Goal: Communication & Community: Participate in discussion

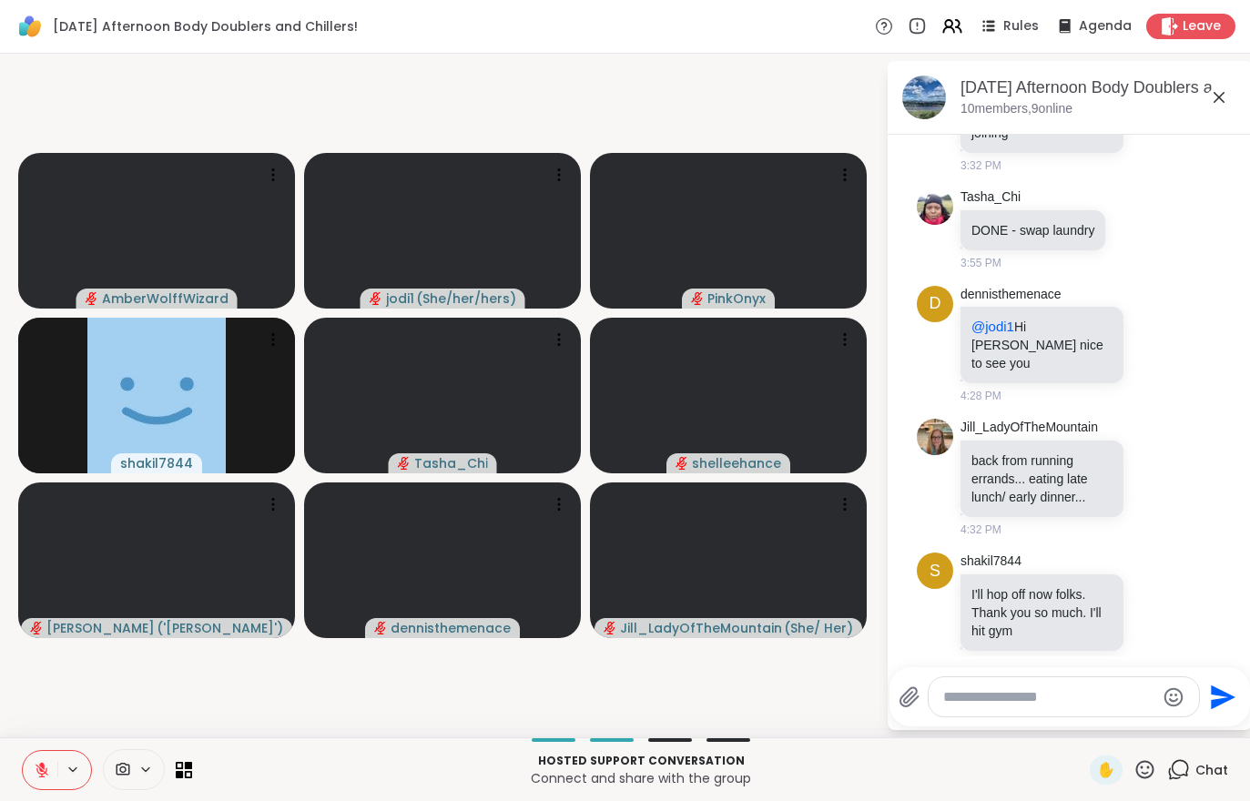
scroll to position [514, 0]
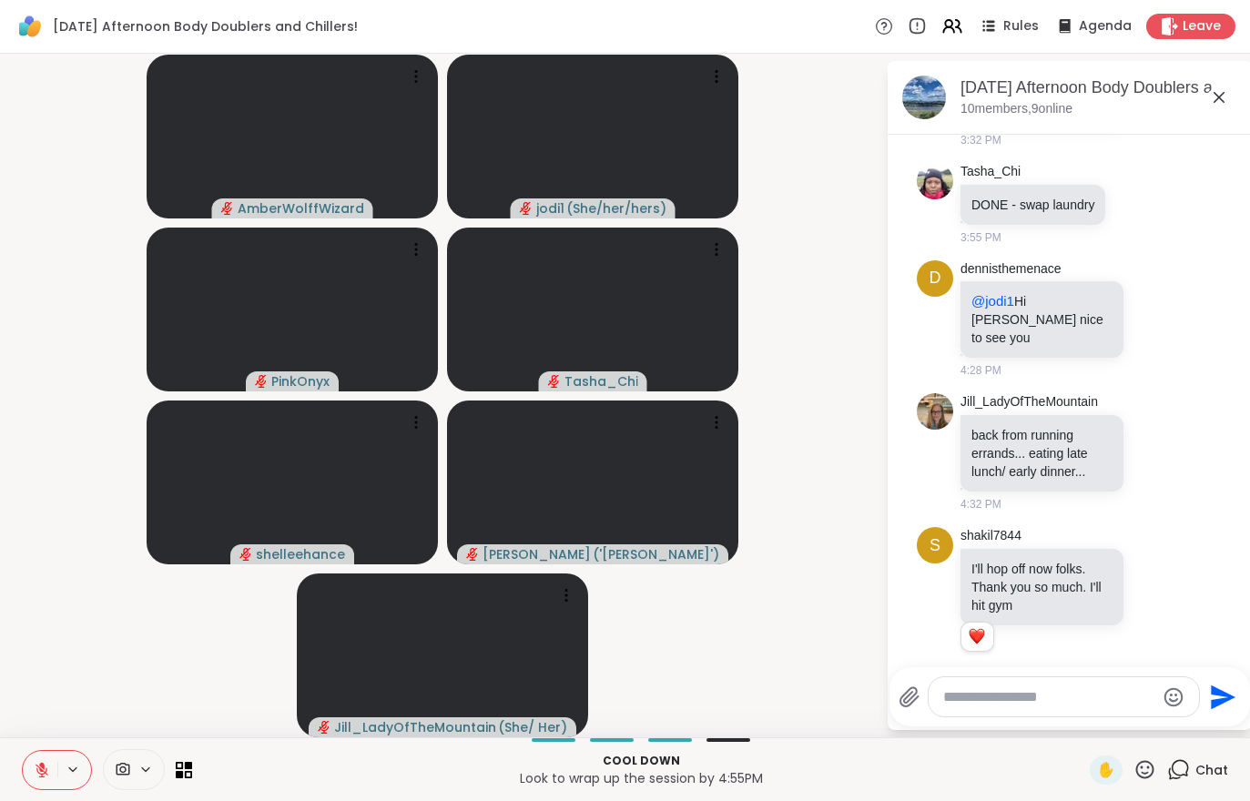
click at [26, 784] on button at bounding box center [40, 770] width 35 height 38
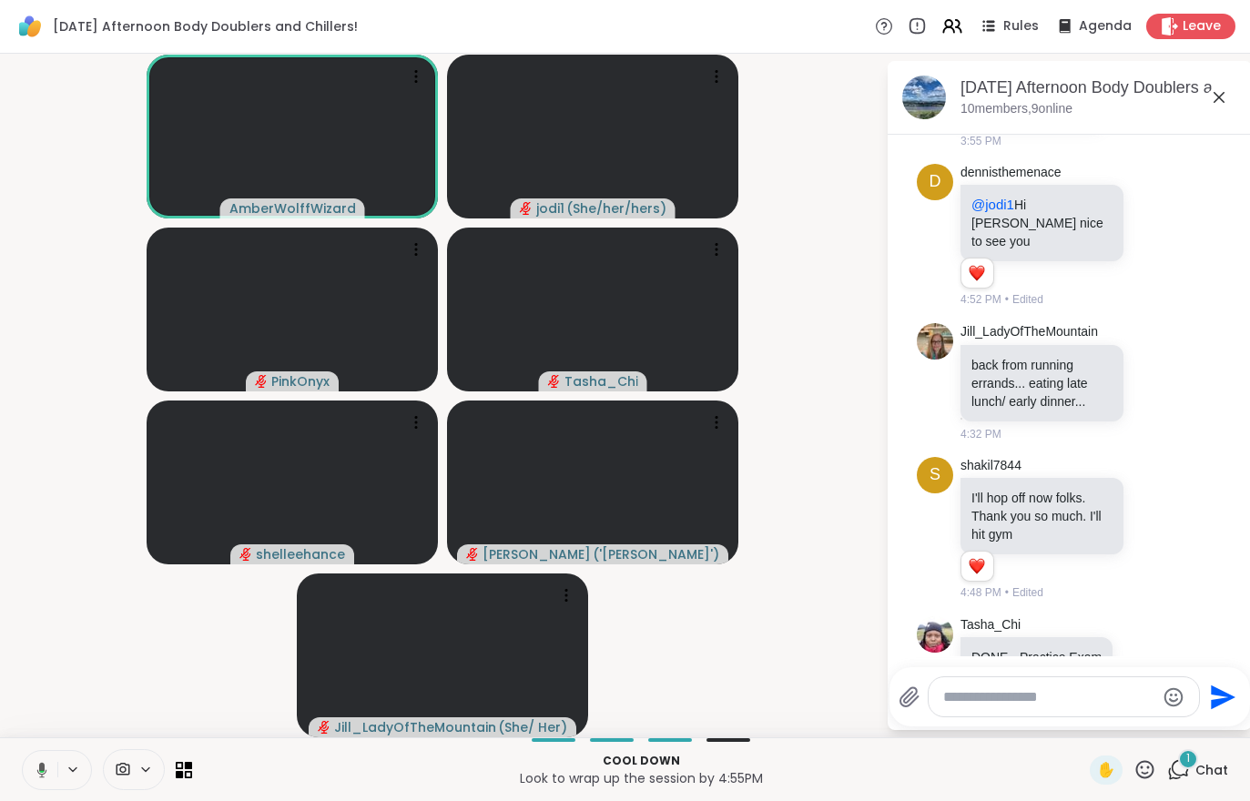
scroll to position [835, 0]
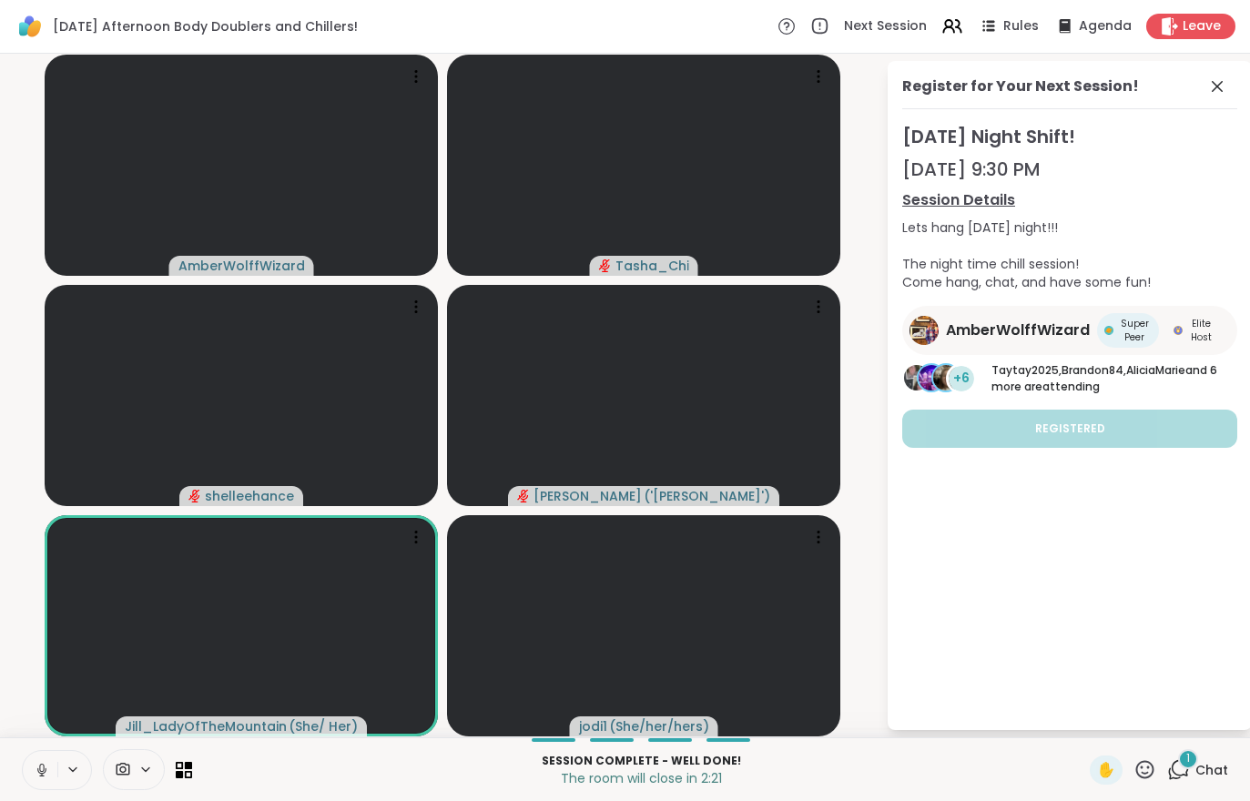
click at [1188, 14] on div "Next Session Rules Agenda Leave" at bounding box center [1006, 26] width 458 height 25
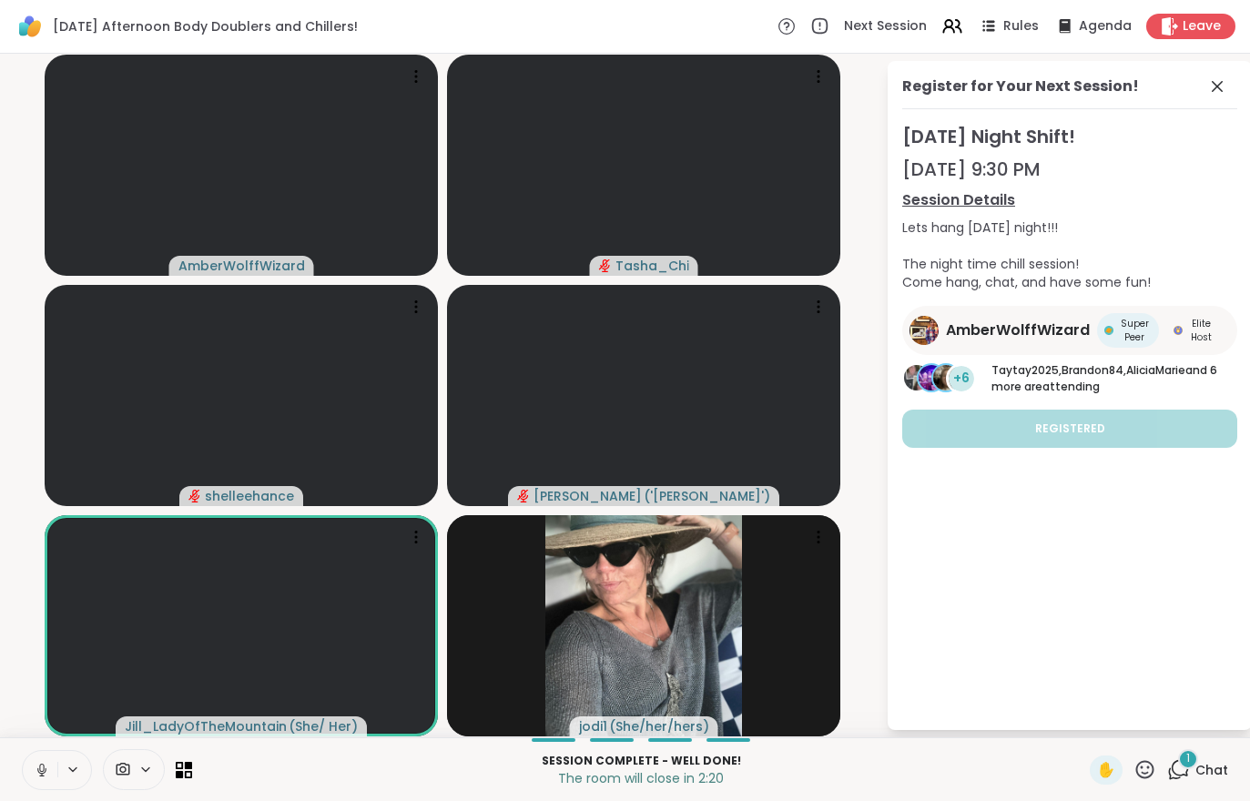
click at [1183, 30] on span "Leave" at bounding box center [1201, 26] width 38 height 18
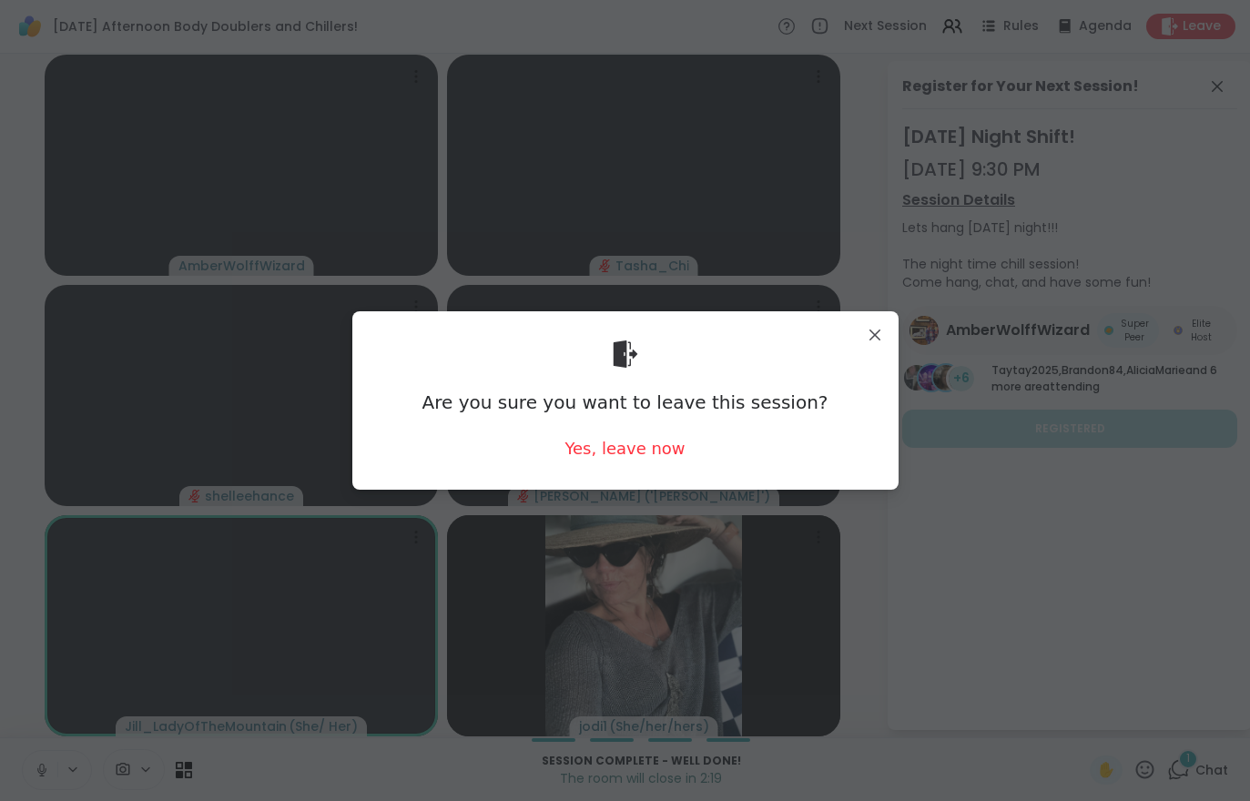
click at [616, 460] on div "Yes, leave now" at bounding box center [624, 448] width 120 height 23
click at [619, 462] on div "Are you sure you want to leave this session? Yes, leave now" at bounding box center [625, 400] width 517 height 148
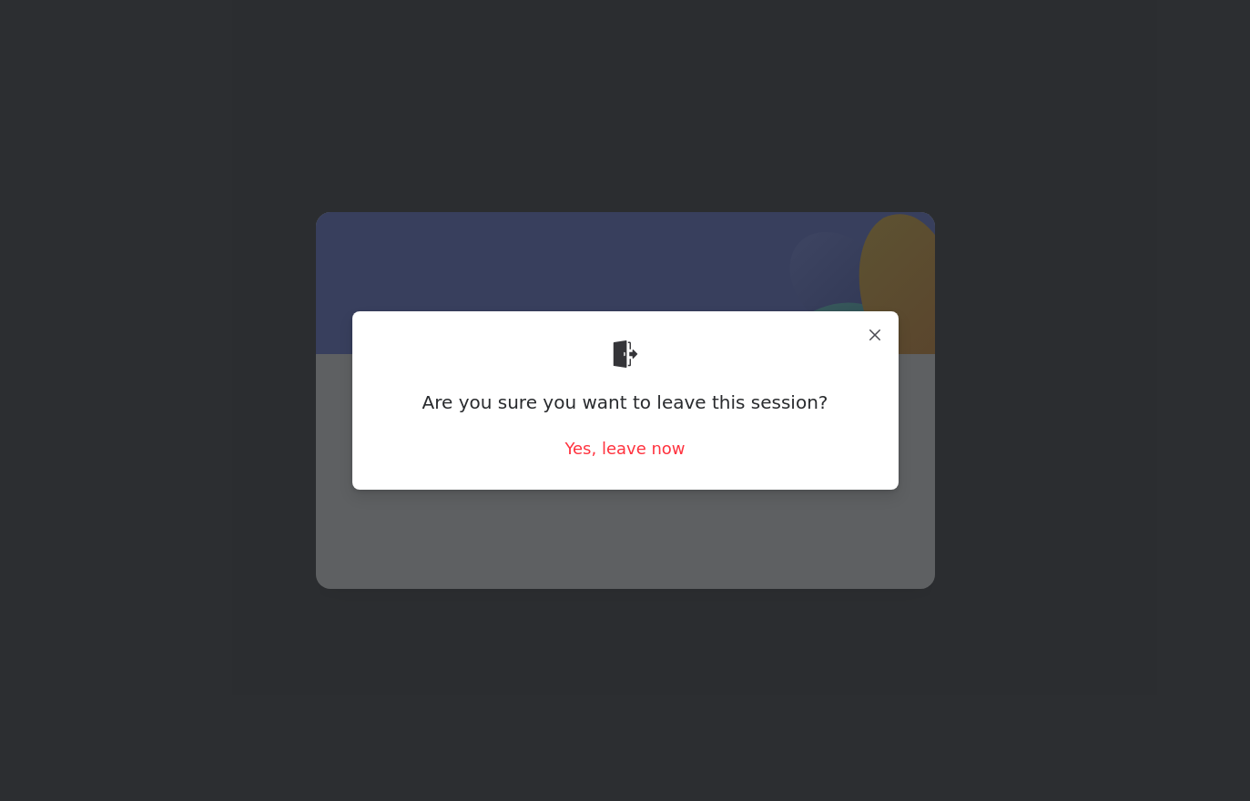
click at [616, 478] on span at bounding box center [626, 447] width 532 height 98
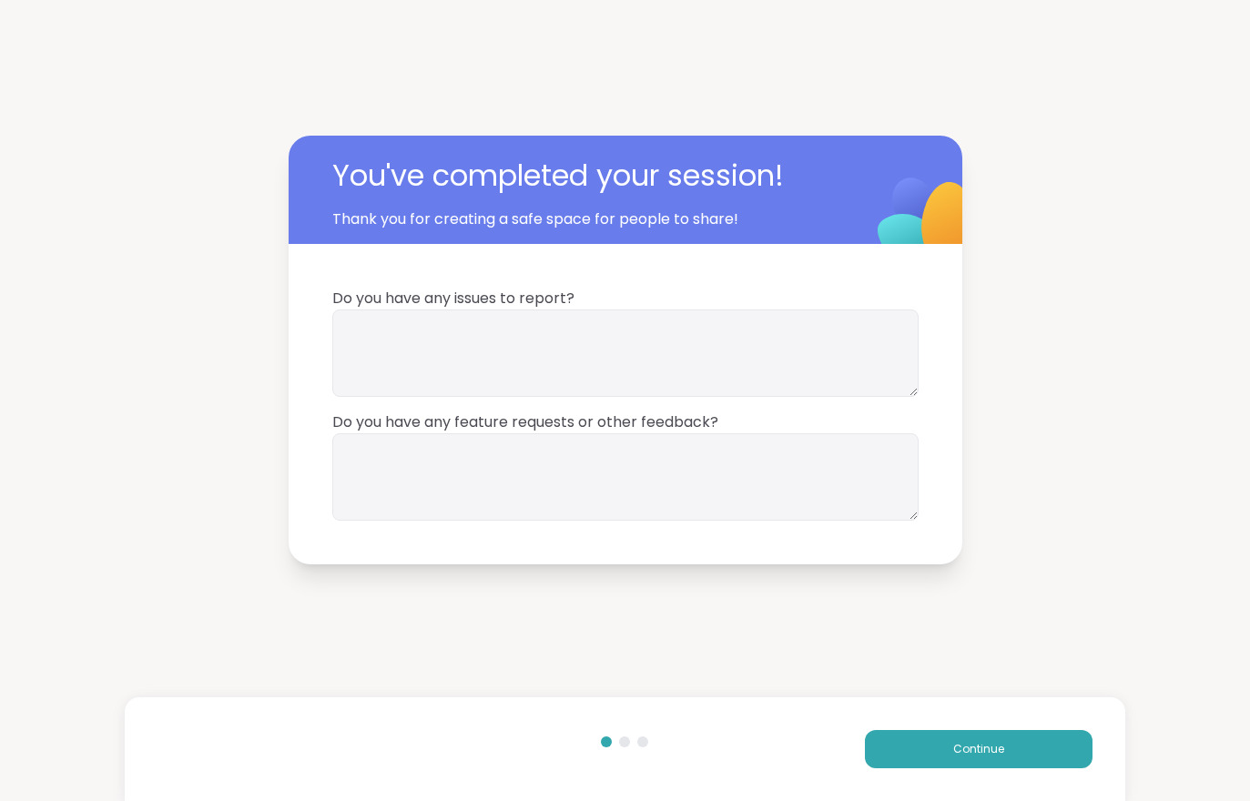
click at [998, 746] on span "Continue" at bounding box center [978, 749] width 51 height 16
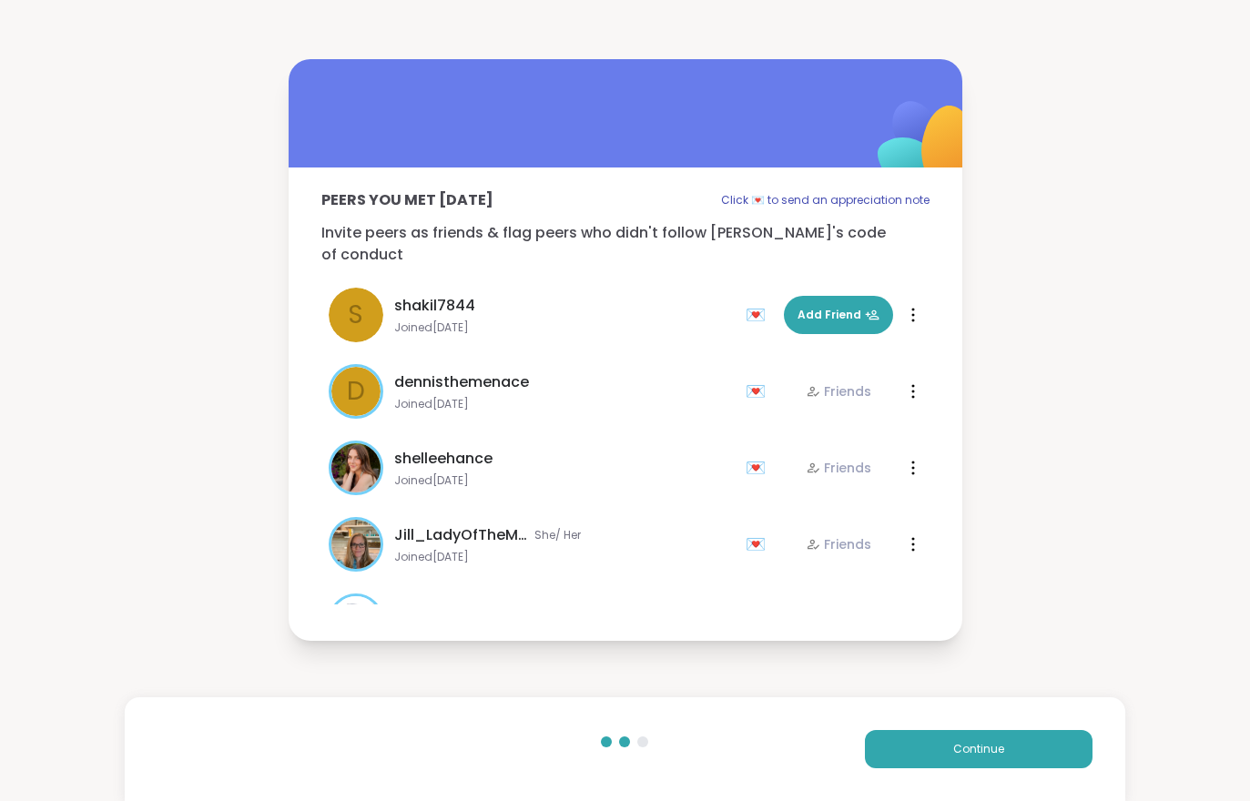
click at [998, 746] on span "Continue" at bounding box center [978, 749] width 51 height 16
click at [998, 747] on button "Continue" at bounding box center [979, 749] width 228 height 38
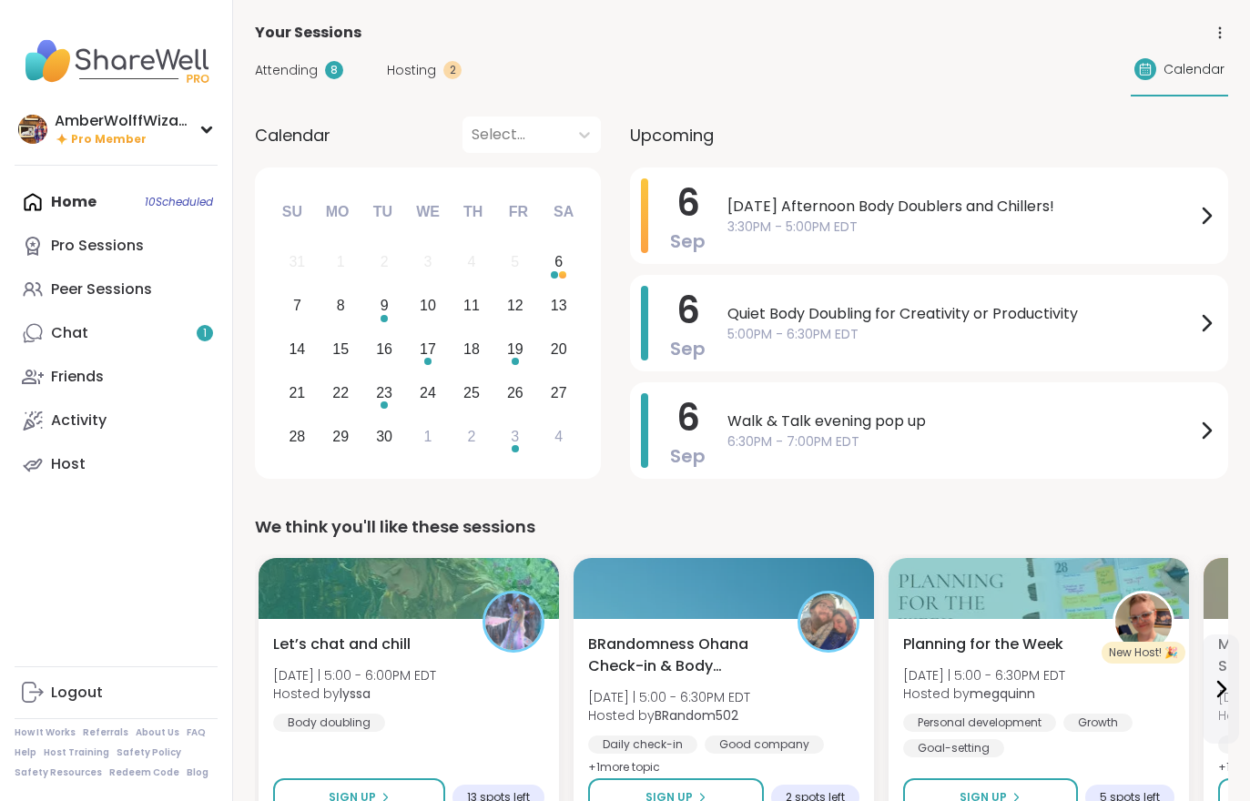
click at [451, 61] on div "Hosting 2" at bounding box center [424, 70] width 75 height 19
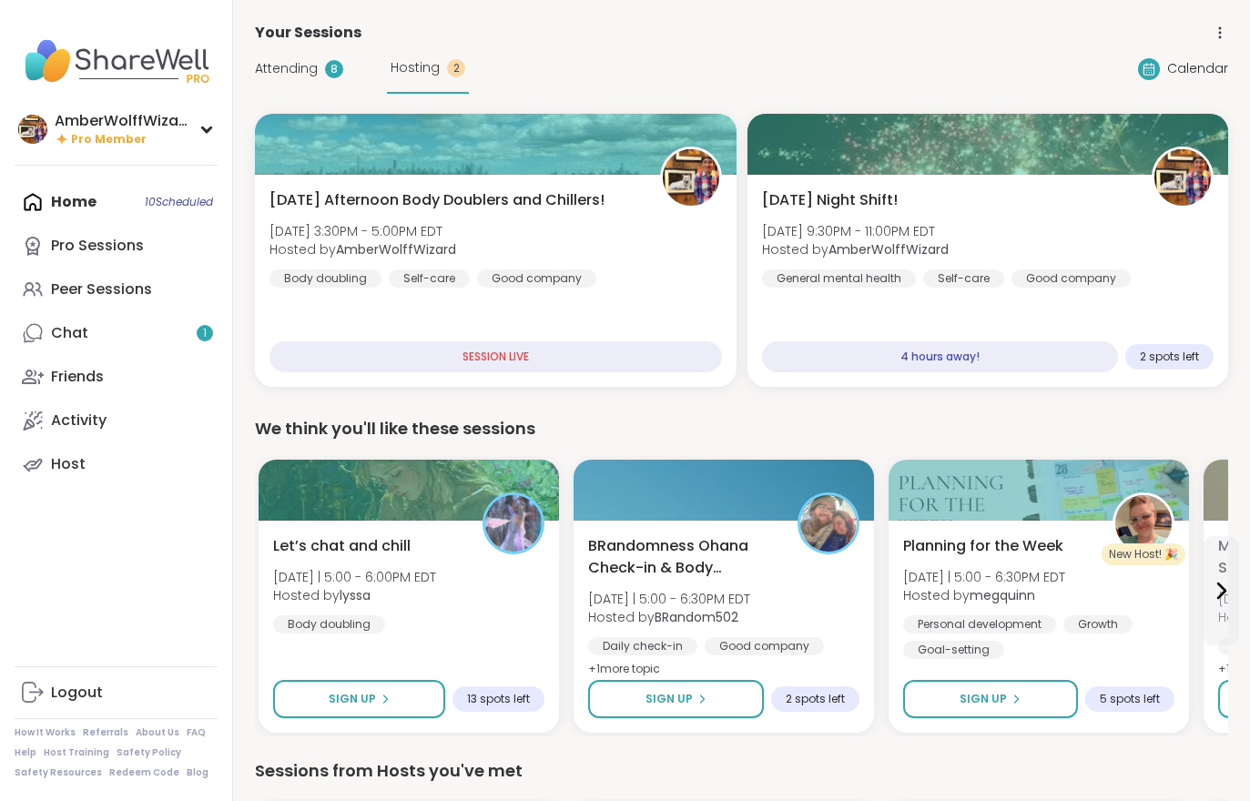
click at [426, 86] on div "Hosting 2" at bounding box center [428, 69] width 82 height 50
click at [614, 308] on div "[DATE] Afternoon Body Doublers and Chillers! [DATE] 3:30PM - 5:00PM EDT Hosted …" at bounding box center [496, 281] width 482 height 212
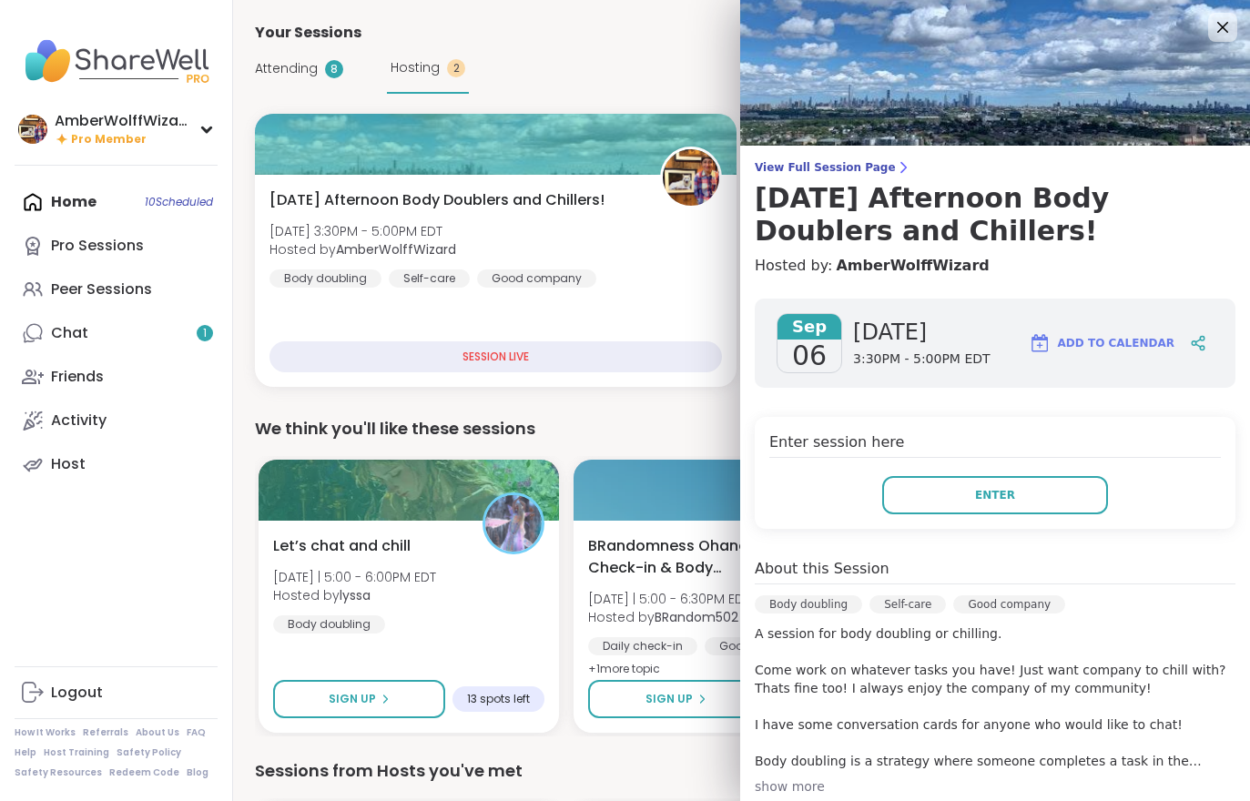
click at [295, 77] on span "Attending" at bounding box center [286, 68] width 63 height 19
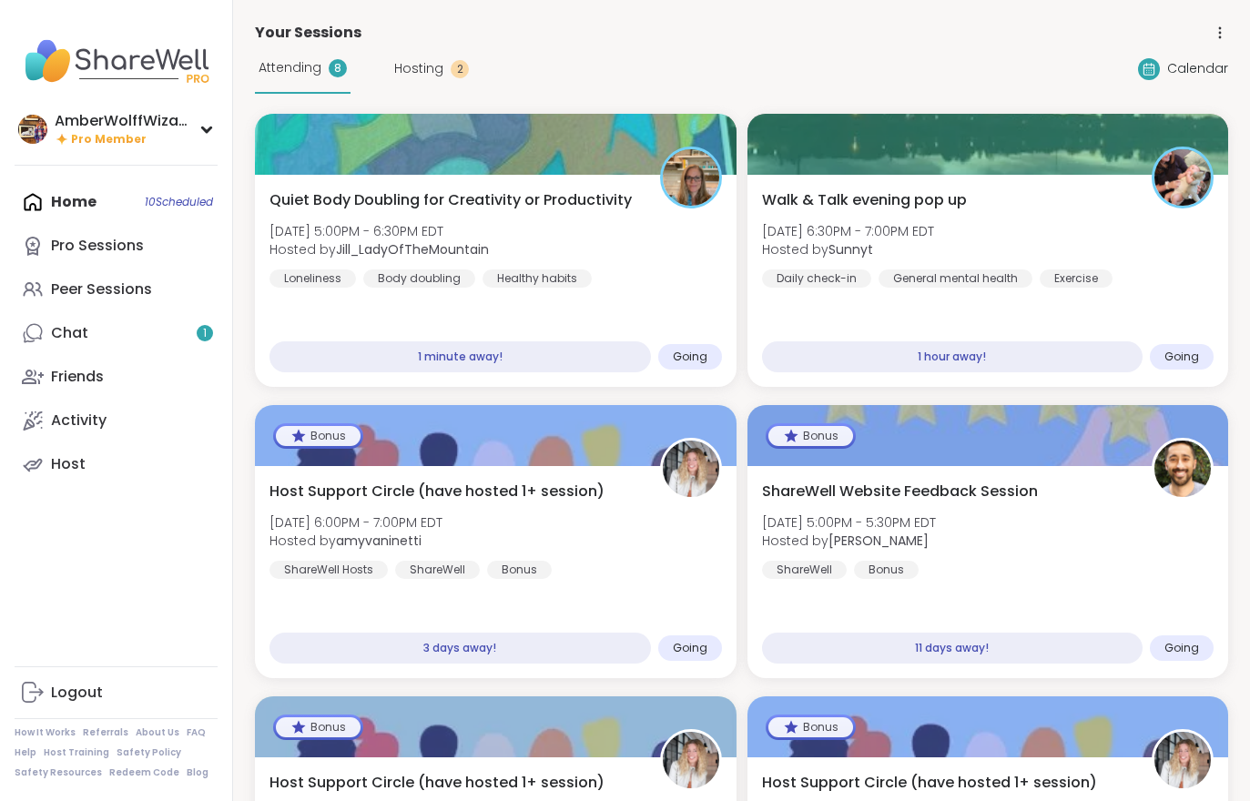
click at [638, 238] on div "Quiet Body Doubling for Creativity or Productivity [DATE] 5:00PM - 6:30PM EDT H…" at bounding box center [495, 238] width 452 height 98
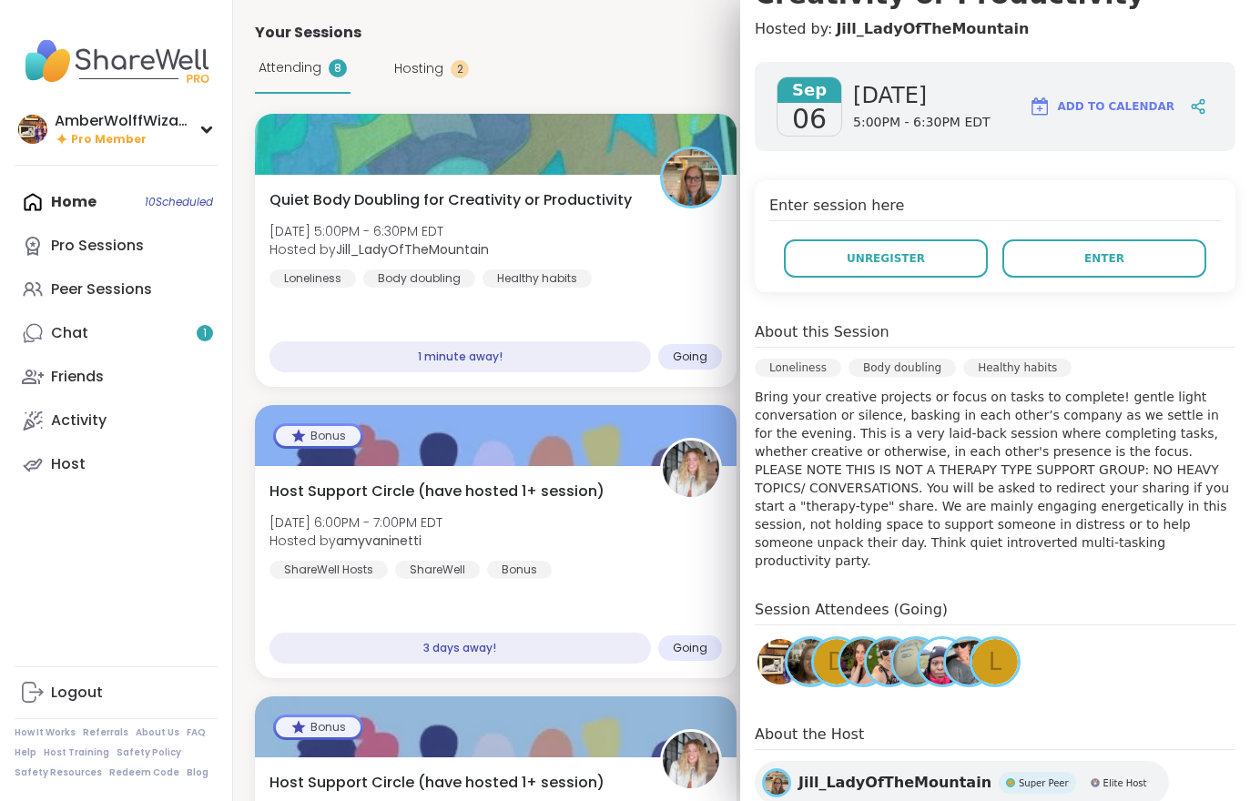
scroll to position [248, 0]
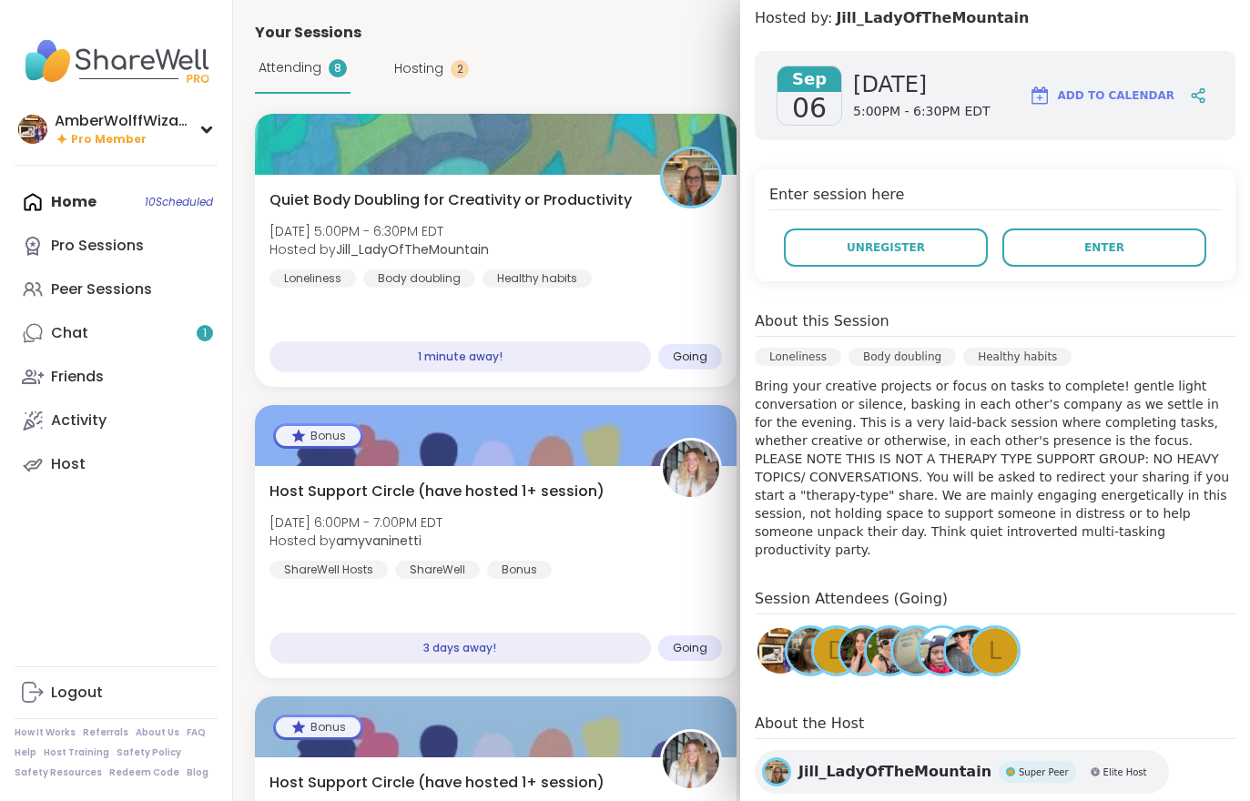
click at [1086, 264] on button "Enter" at bounding box center [1104, 247] width 204 height 38
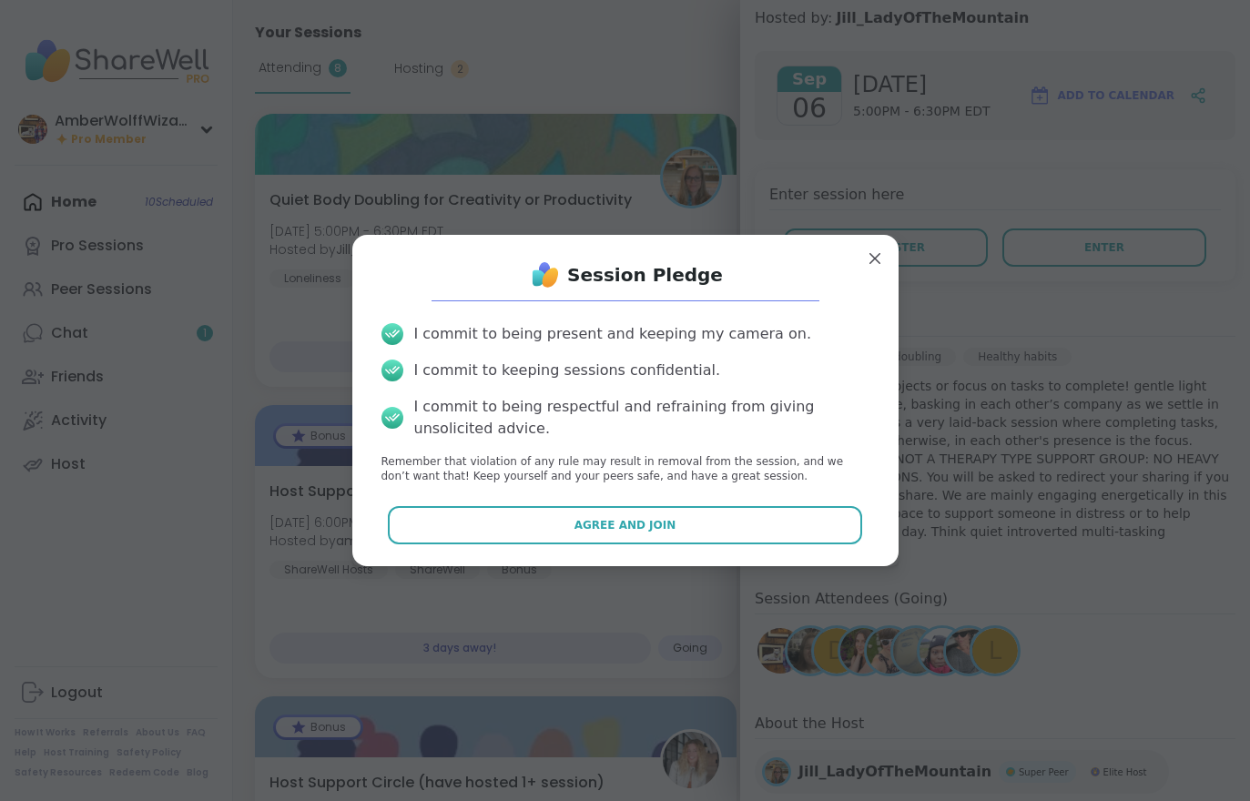
click at [720, 540] on button "Agree and Join" at bounding box center [625, 525] width 474 height 38
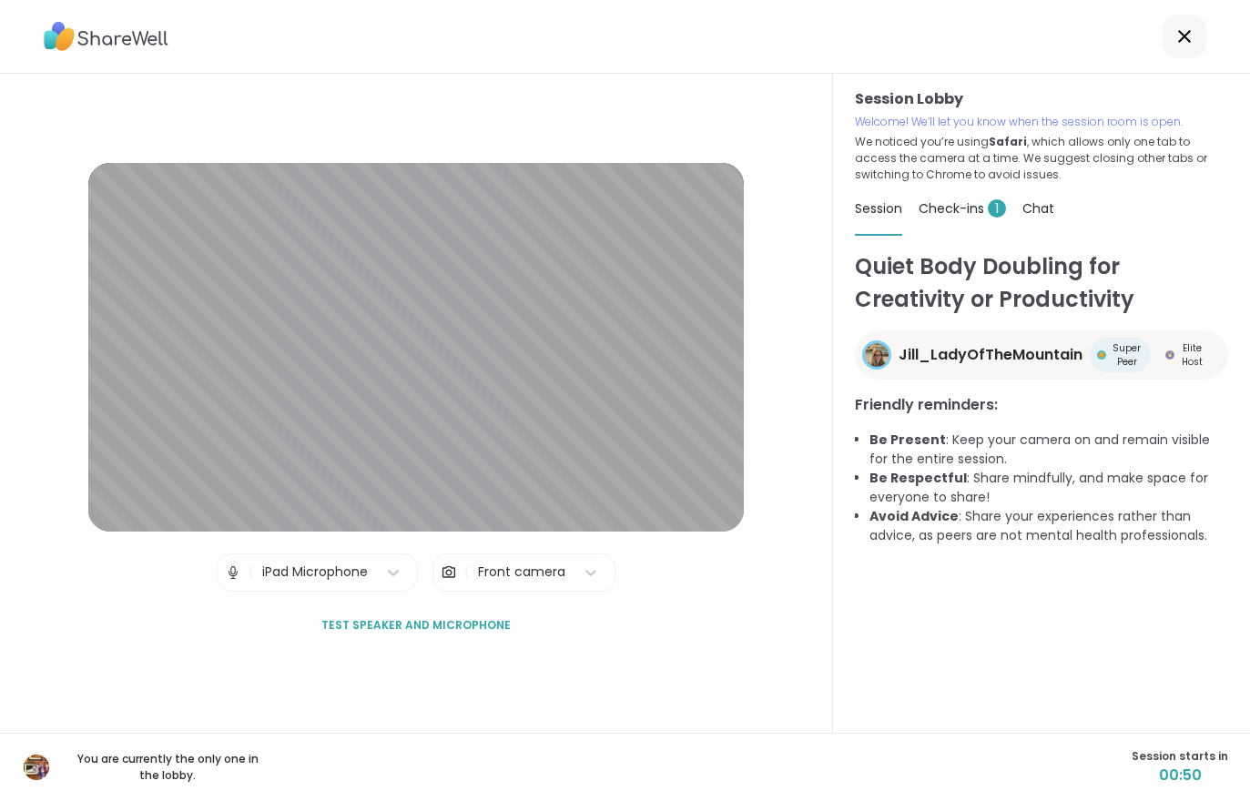
click at [957, 218] on div "Check-ins 1" at bounding box center [961, 208] width 87 height 51
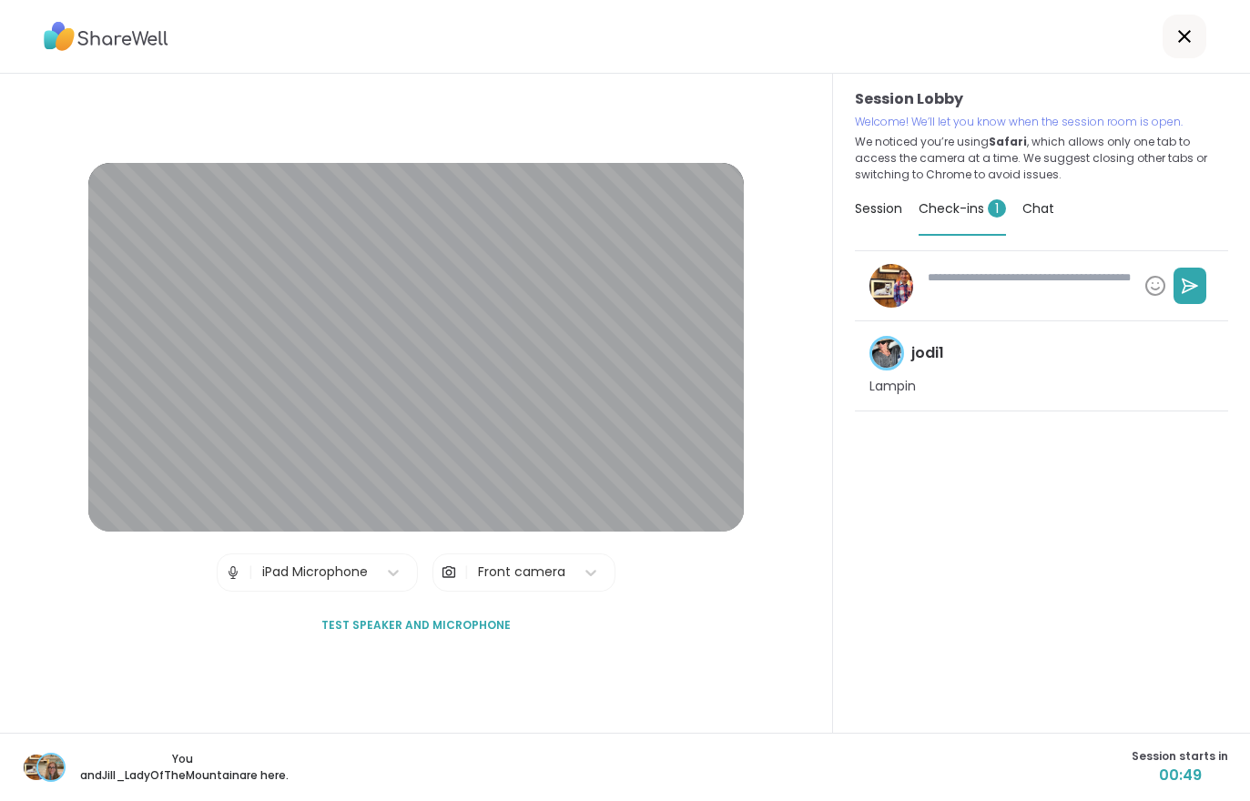
click at [882, 221] on div "Session" at bounding box center [878, 208] width 47 height 51
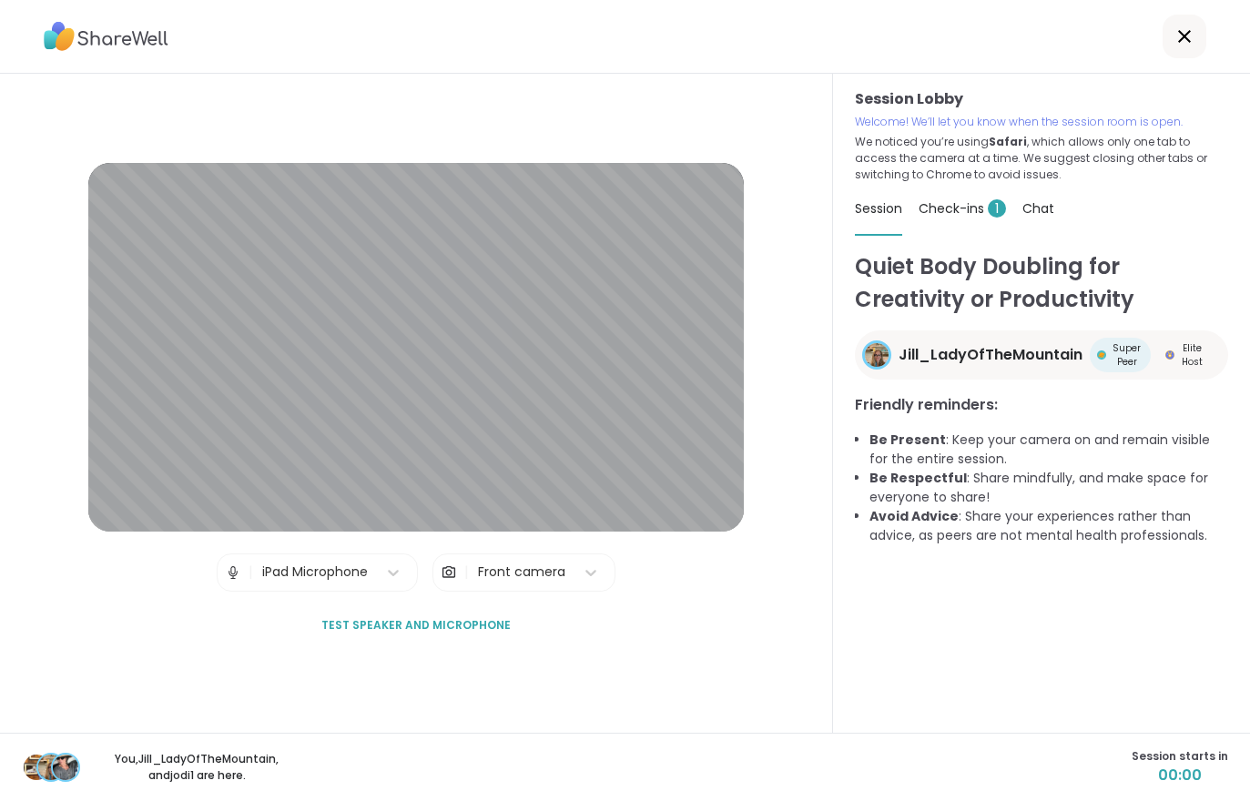
click at [969, 209] on span "Check-ins 1" at bounding box center [961, 208] width 87 height 18
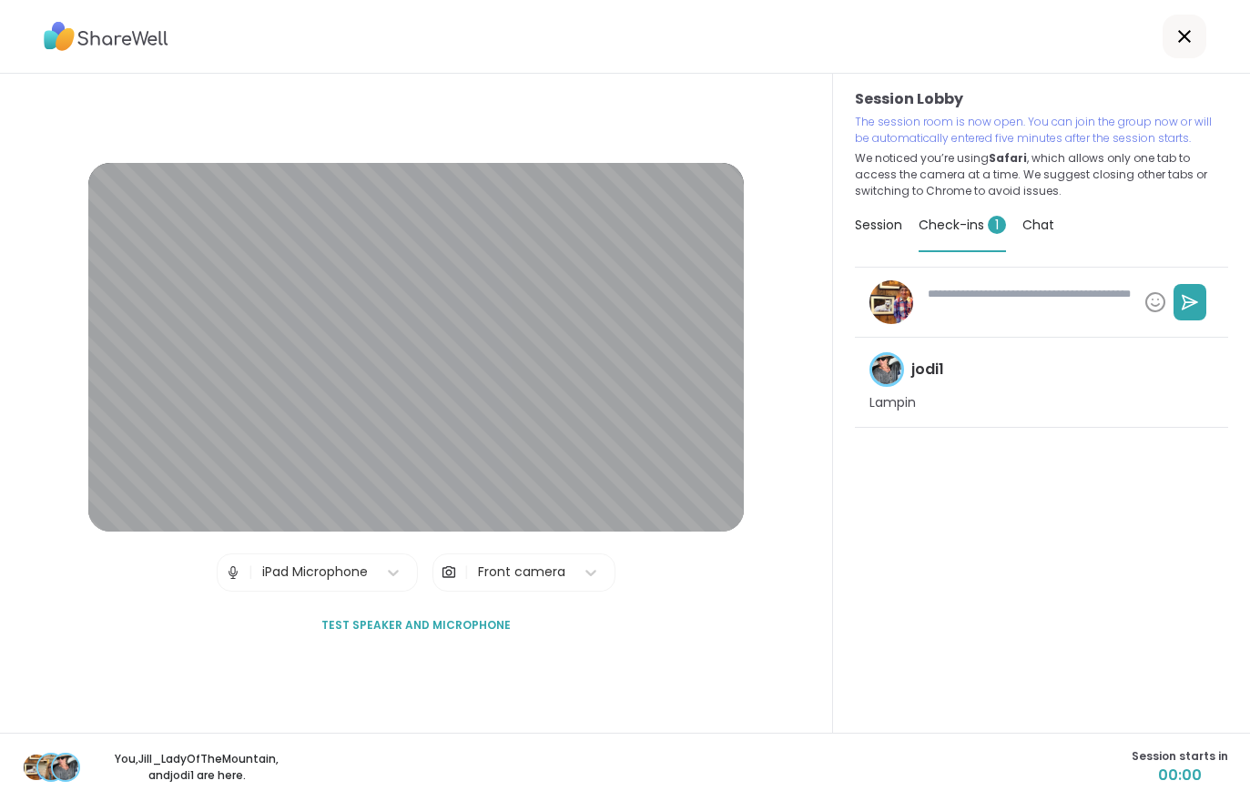
type textarea "*"
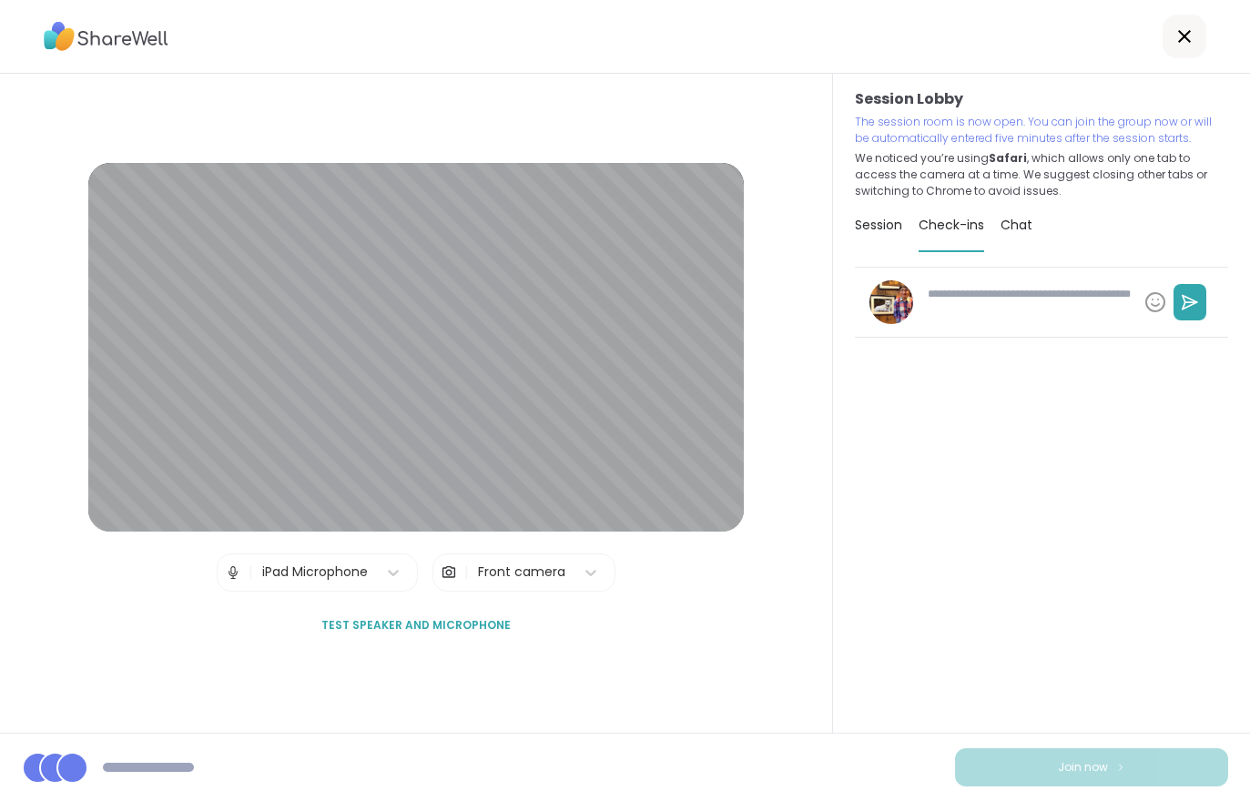
click at [898, 228] on span "Session" at bounding box center [878, 225] width 47 height 18
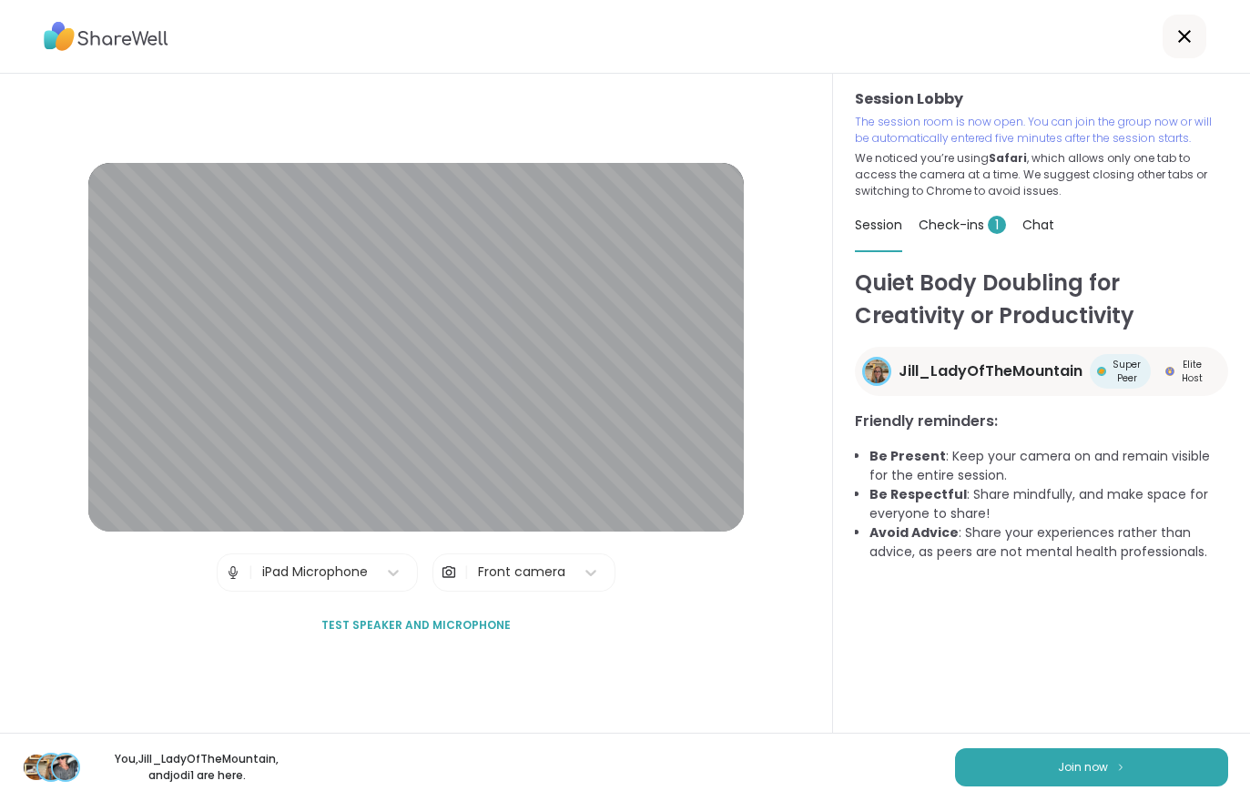
click at [1059, 776] on button "Join now" at bounding box center [1091, 767] width 273 height 38
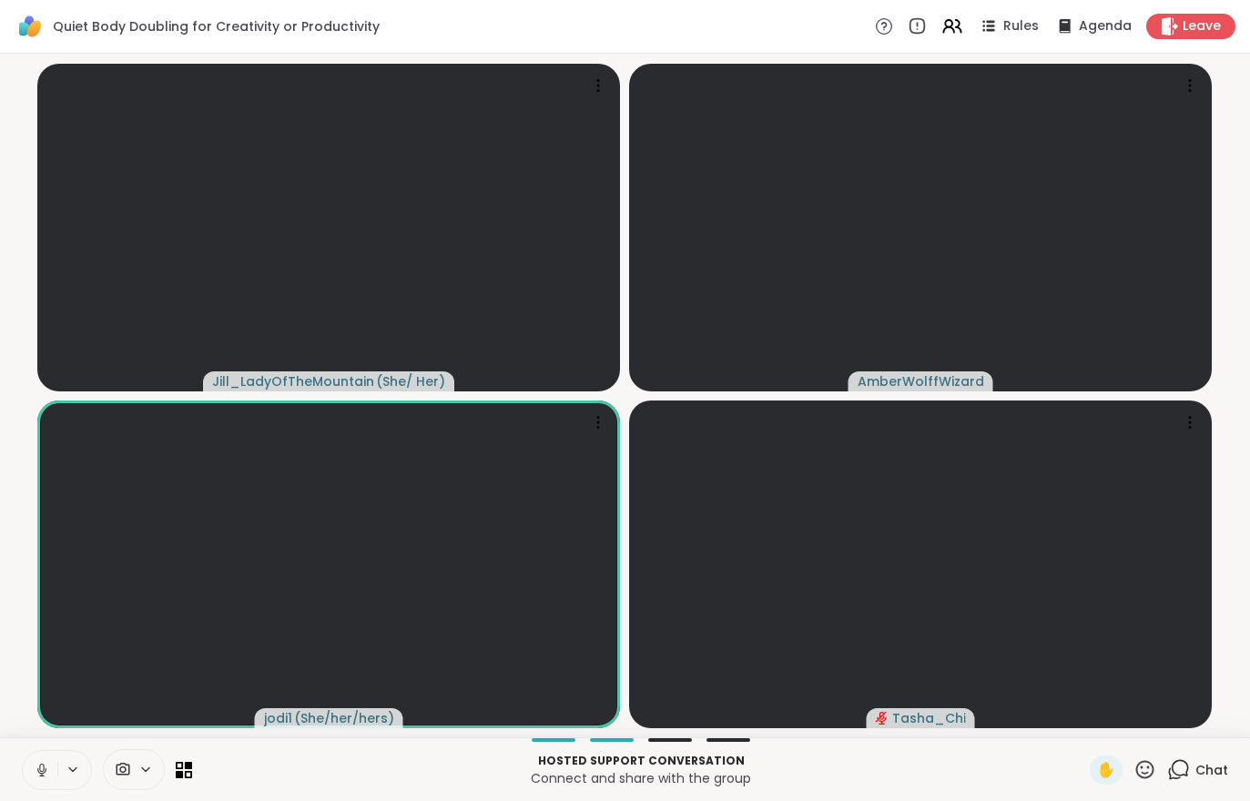
click at [40, 766] on icon at bounding box center [41, 768] width 5 height 8
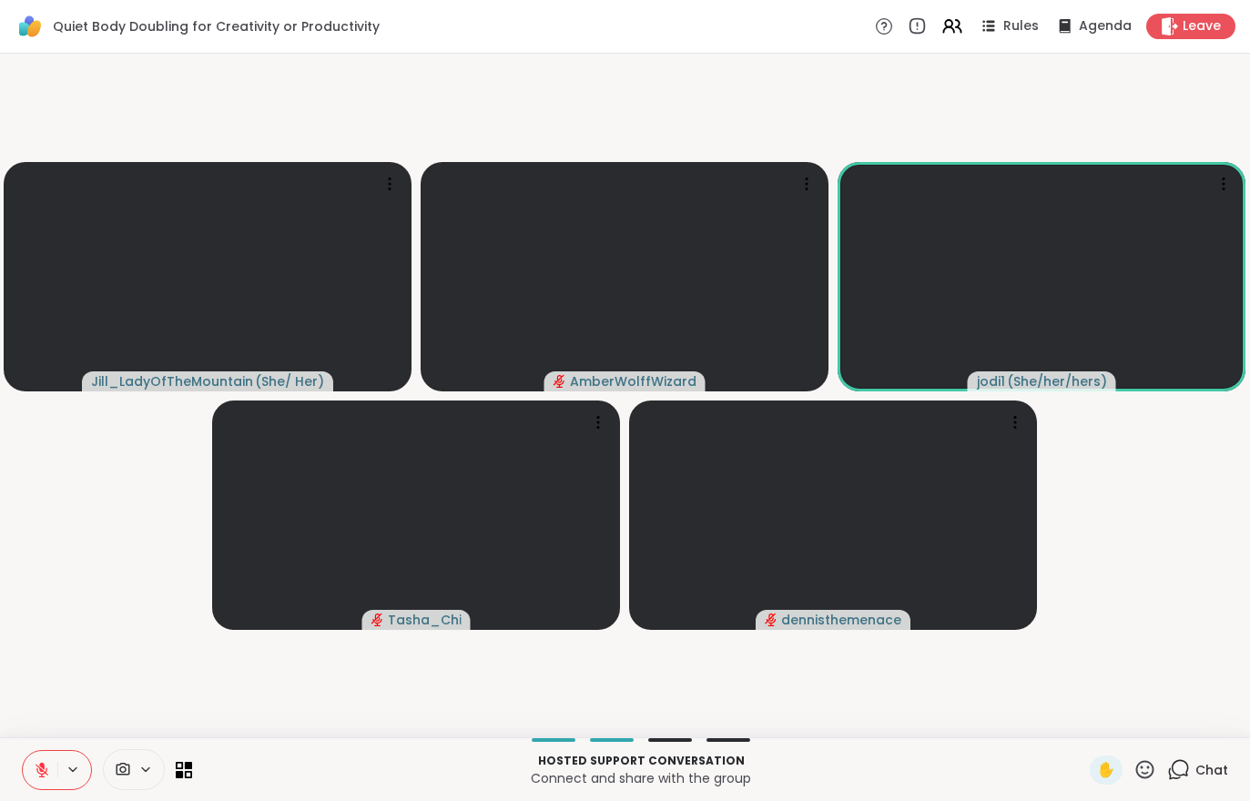
click at [25, 793] on div "Hosted support conversation Connect and share with the group ✋ Chat" at bounding box center [625, 769] width 1250 height 64
click at [44, 771] on icon at bounding box center [41, 770] width 13 height 13
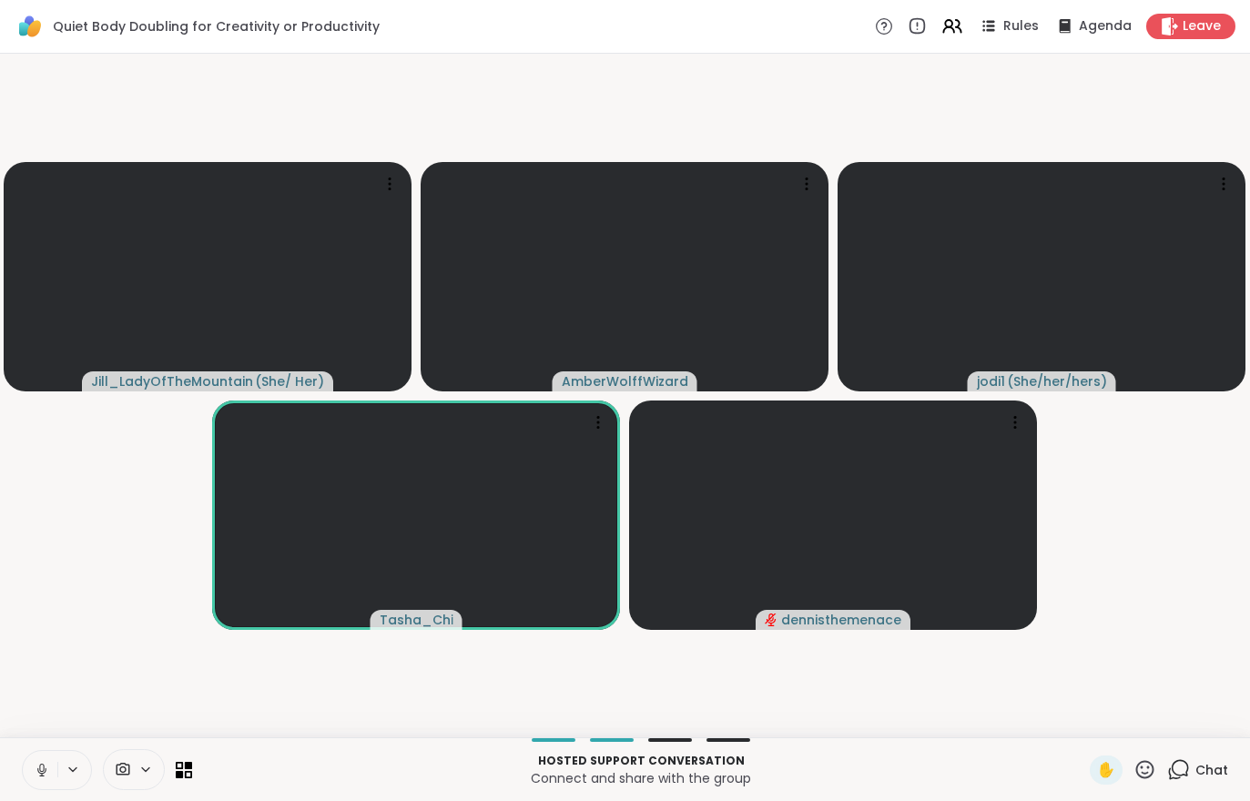
click at [51, 765] on button at bounding box center [40, 770] width 35 height 38
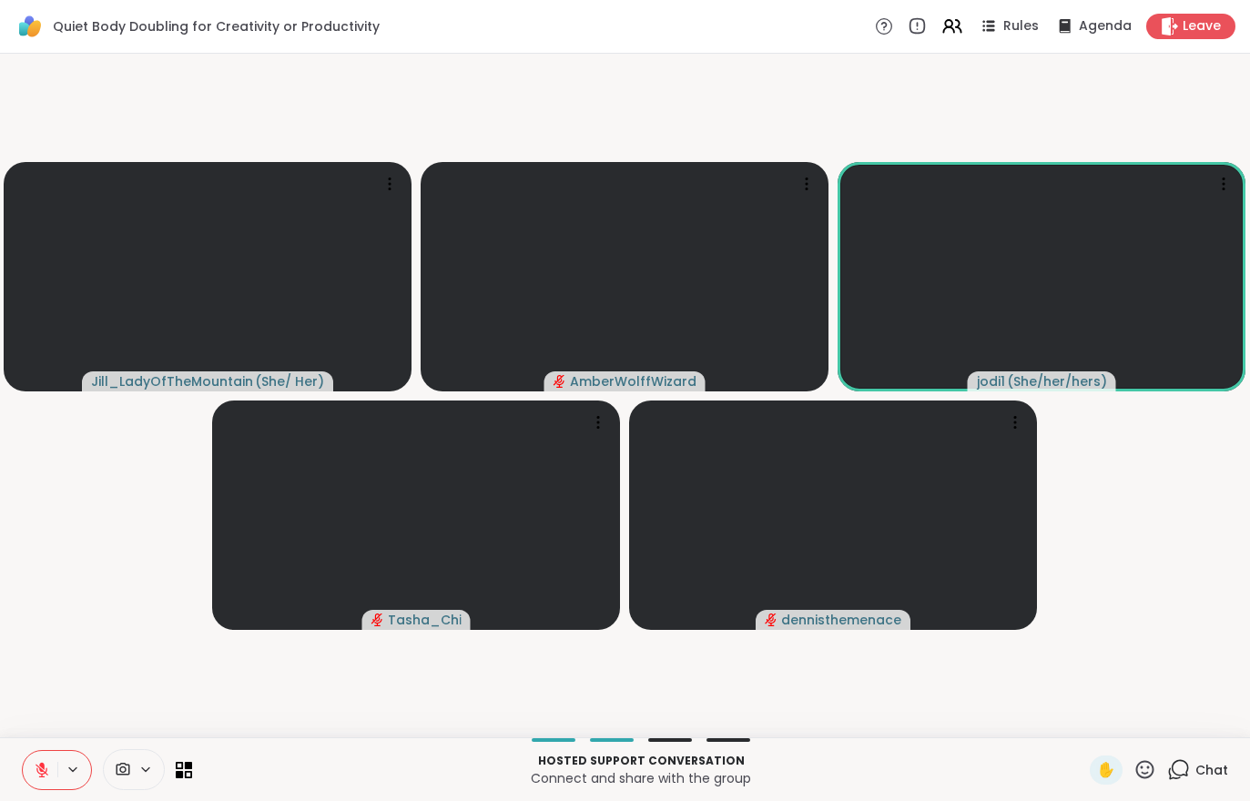
click at [1183, 764] on icon at bounding box center [1178, 769] width 23 height 23
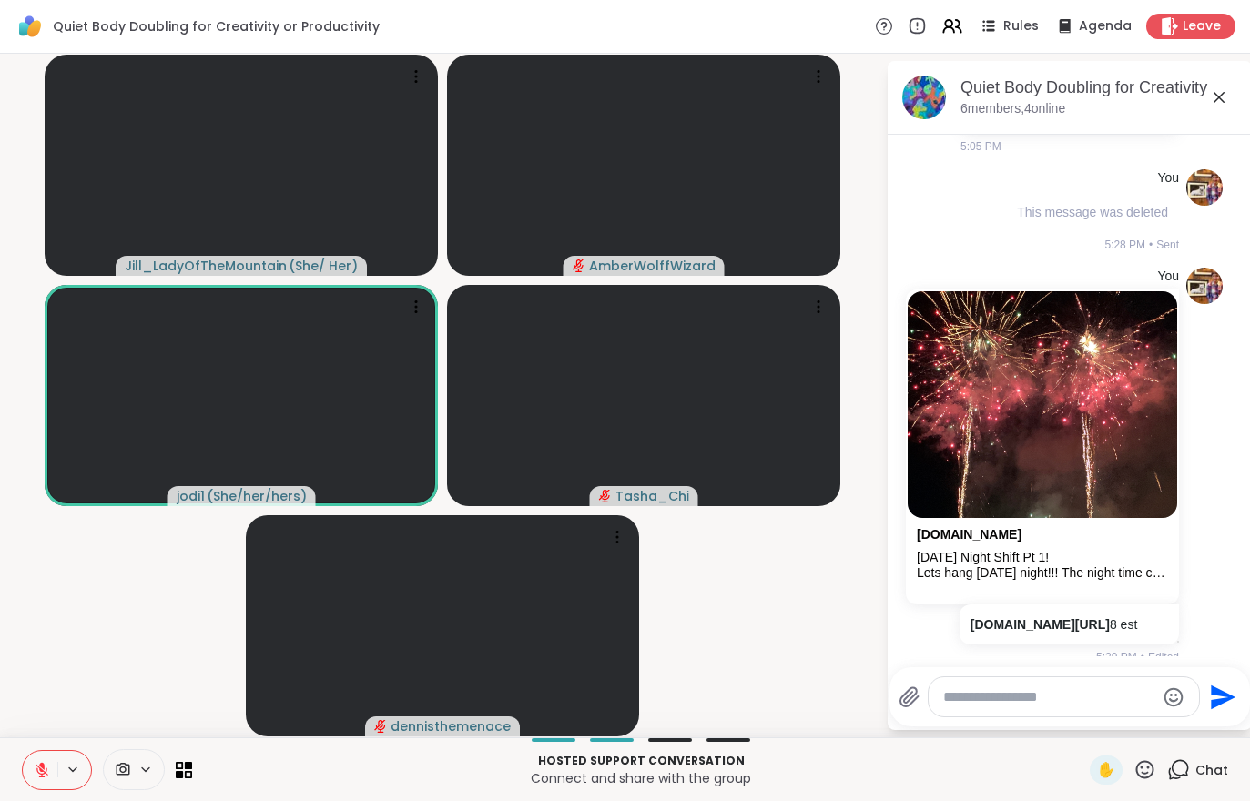
scroll to position [711, 0]
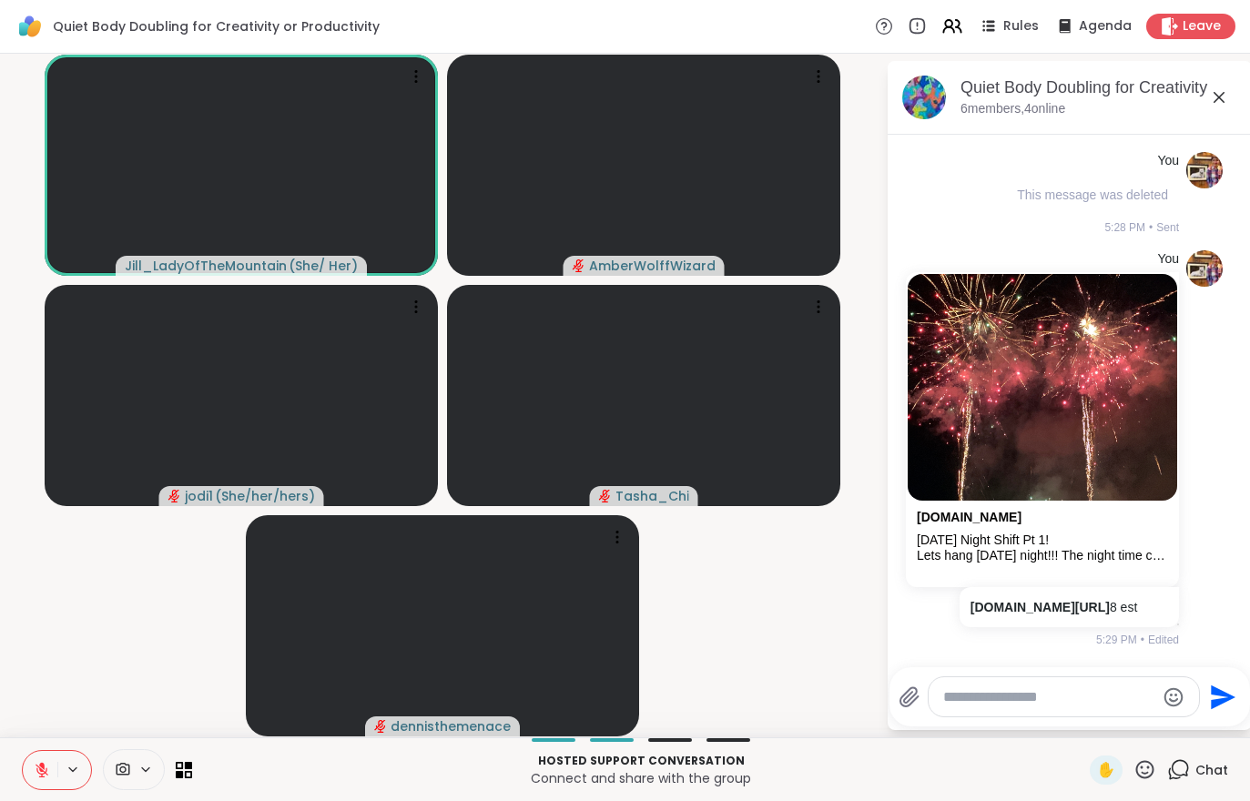
click at [36, 752] on button at bounding box center [40, 770] width 35 height 38
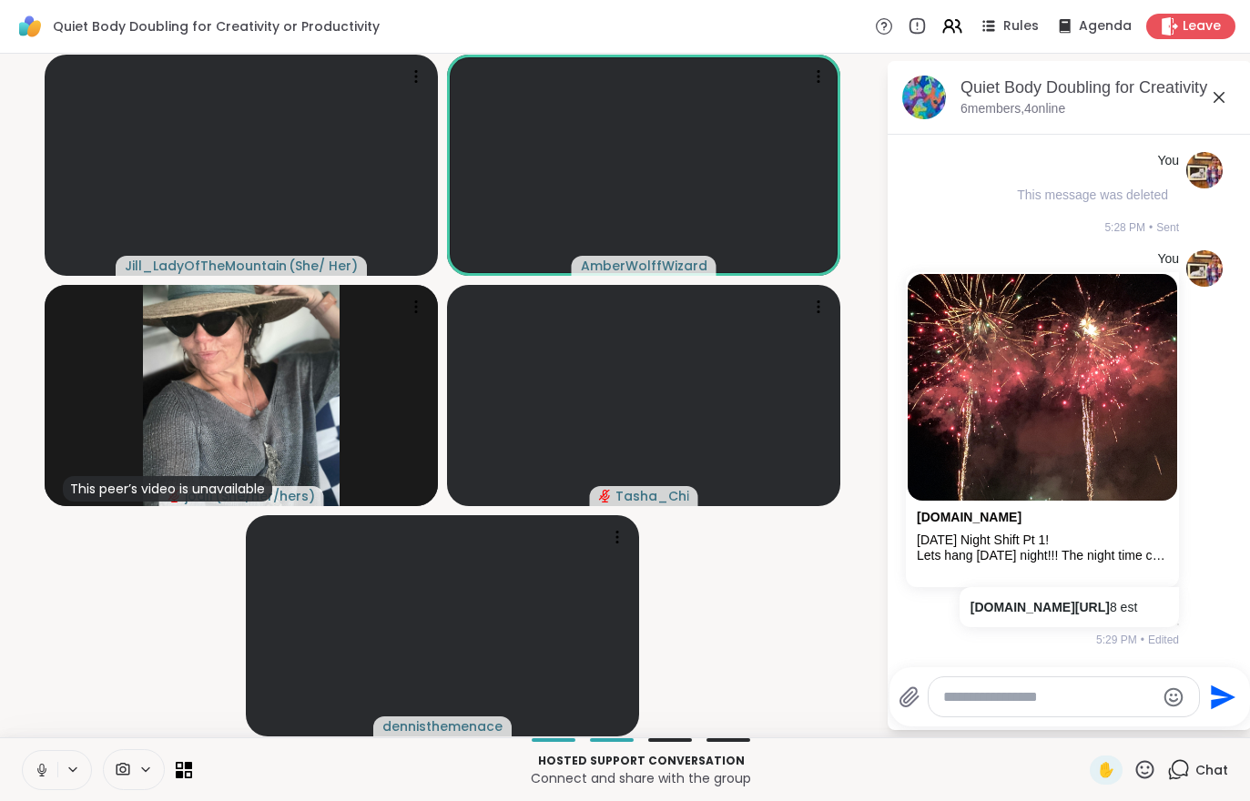
click at [40, 770] on icon at bounding box center [41, 768] width 5 height 8
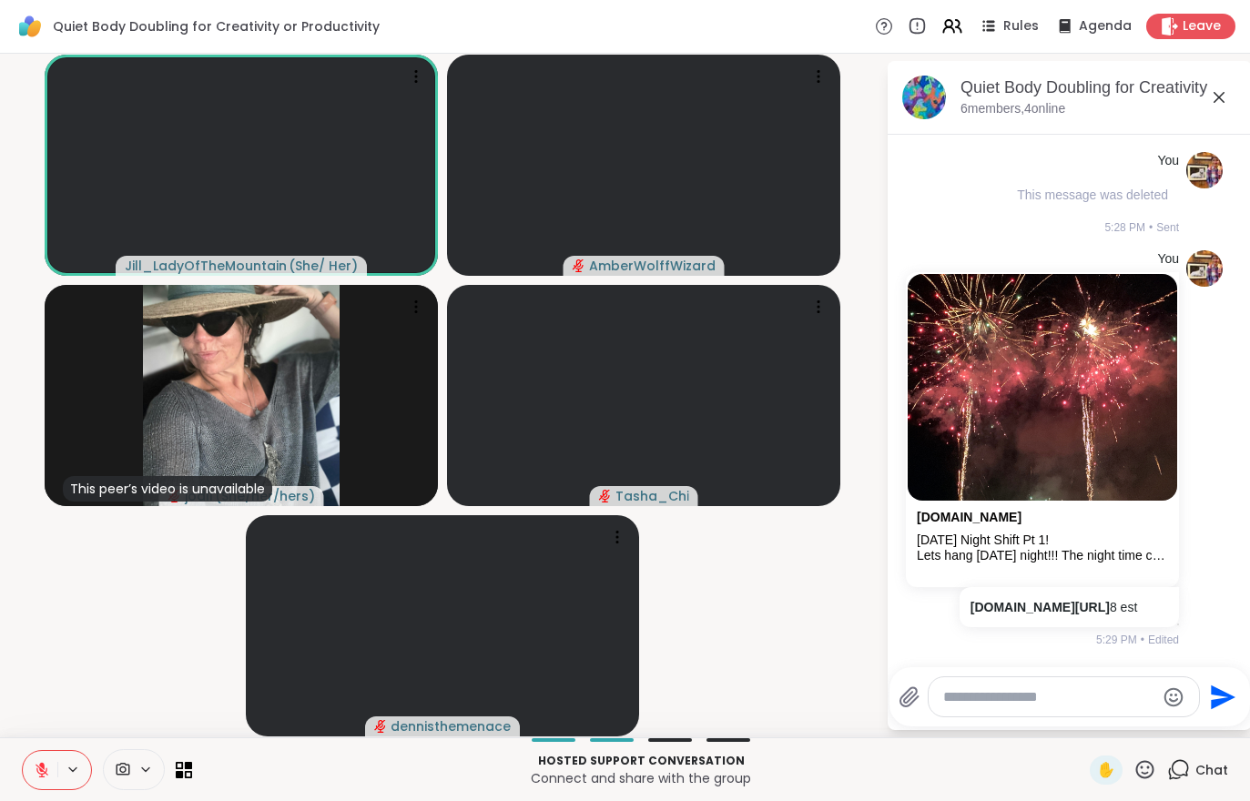
click at [585, 767] on p "Hosted support conversation" at bounding box center [641, 761] width 876 height 16
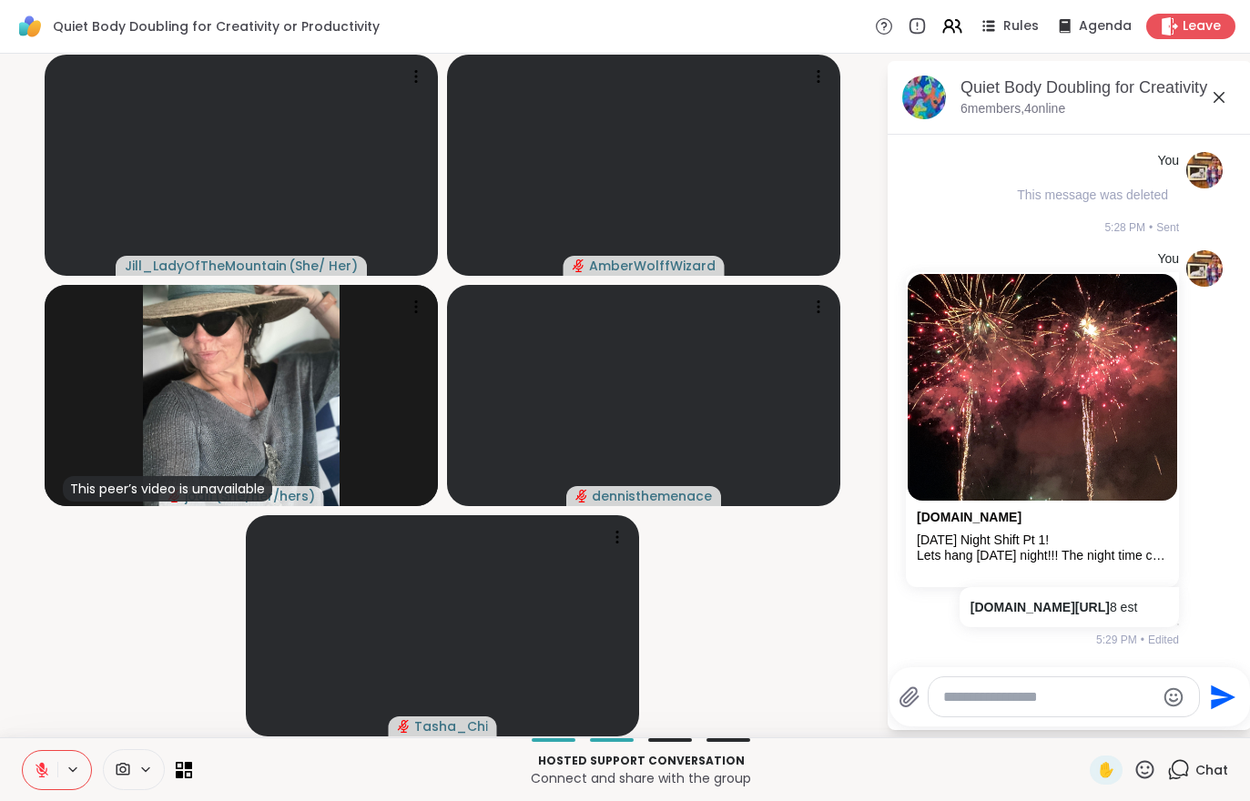
click at [30, 764] on button at bounding box center [40, 770] width 35 height 38
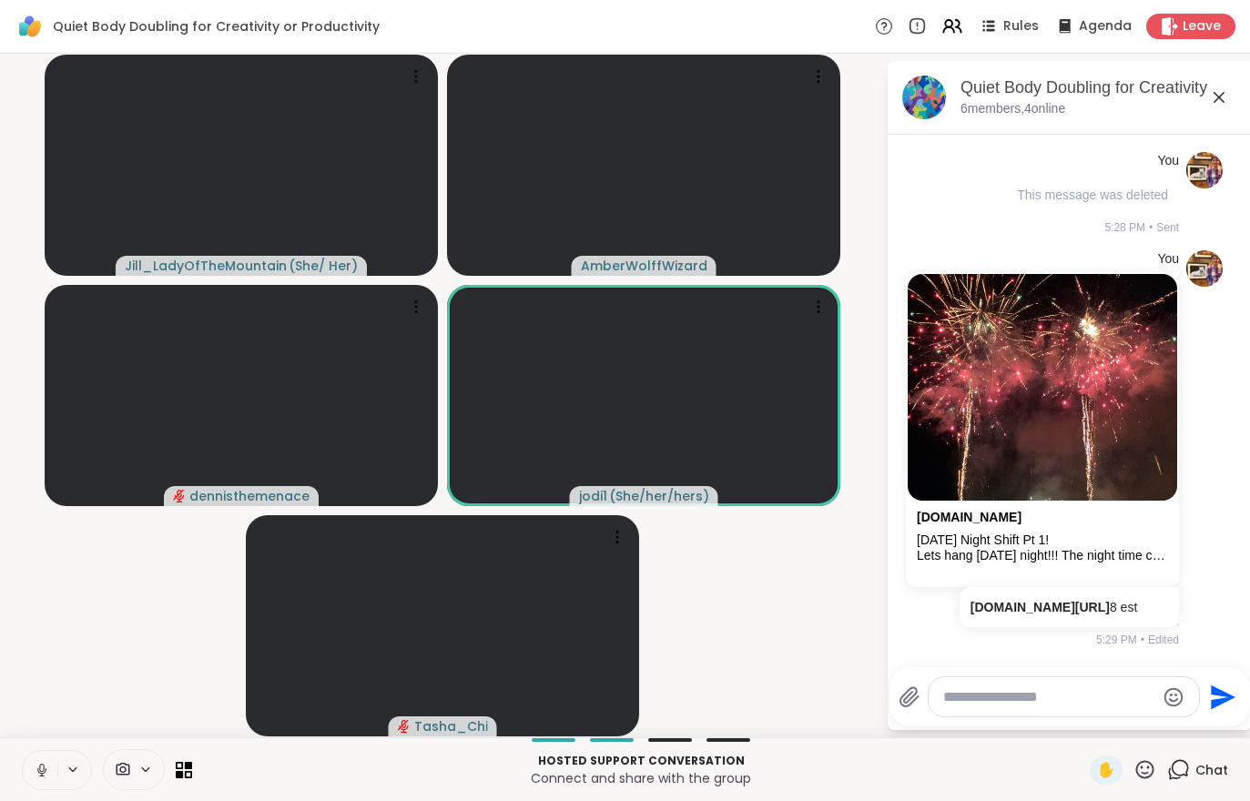
click at [33, 762] on button at bounding box center [40, 770] width 35 height 38
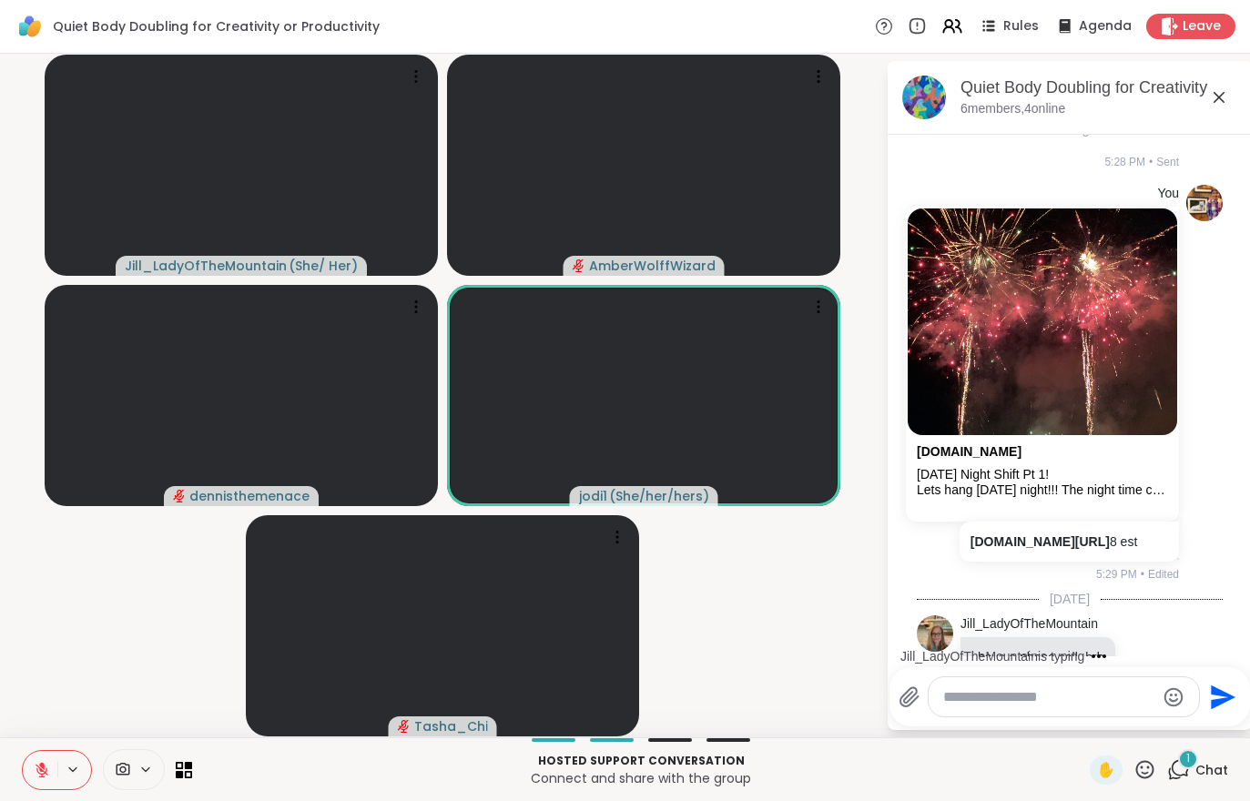
scroll to position [826, 0]
